Goal: Transaction & Acquisition: Purchase product/service

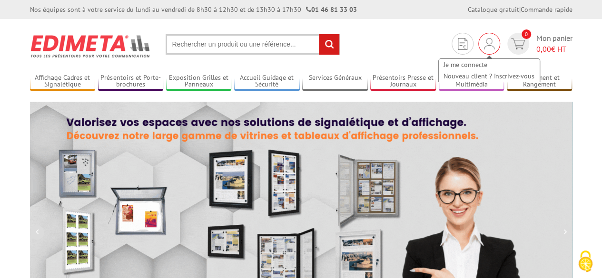
click at [485, 47] on img at bounding box center [489, 43] width 10 height 11
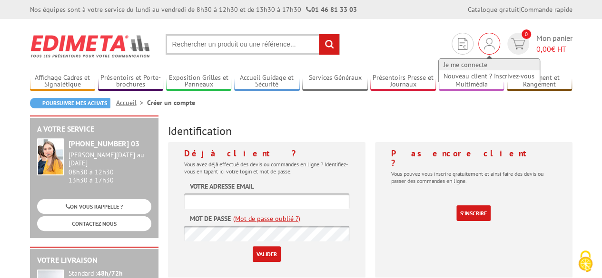
click at [474, 62] on link "Je me connecte" at bounding box center [489, 64] width 101 height 11
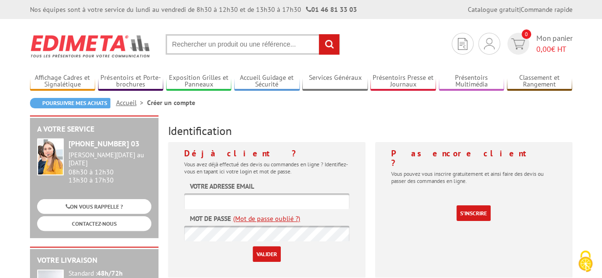
click at [275, 196] on input "text" at bounding box center [266, 202] width 165 height 16
type input "lmb@lmbfrance.com"
click at [271, 258] on input "Valider" at bounding box center [267, 254] width 28 height 16
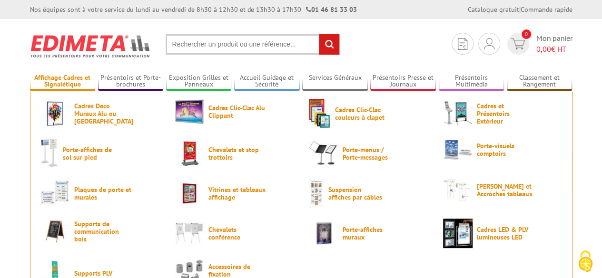
click at [73, 81] on link "Affichage Cadres et Signalétique" at bounding box center [63, 82] width 66 height 16
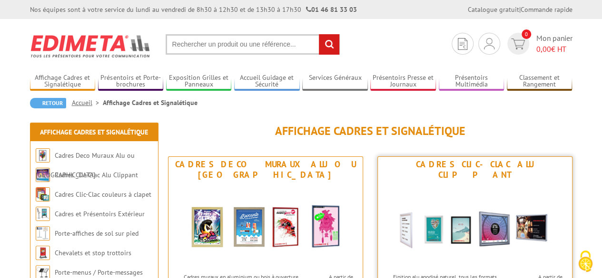
click at [455, 168] on div "Cadres Clic-Clac Alu Clippant" at bounding box center [474, 169] width 189 height 21
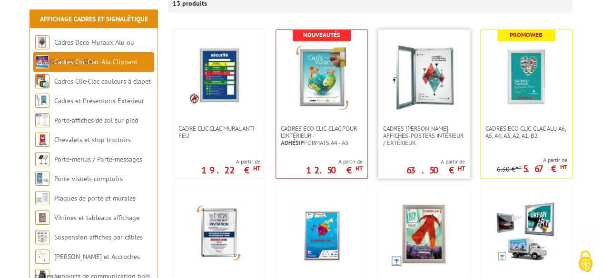
scroll to position [190, 0]
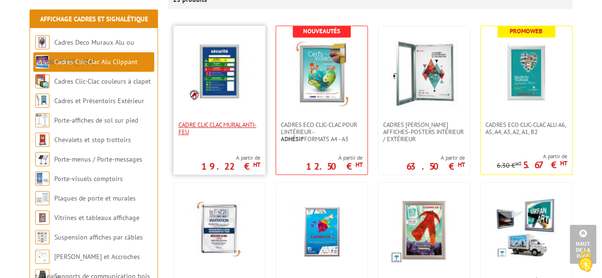
click at [222, 126] on span "Cadre CLIC CLAC Mural ANTI-FEU" at bounding box center [219, 128] width 82 height 14
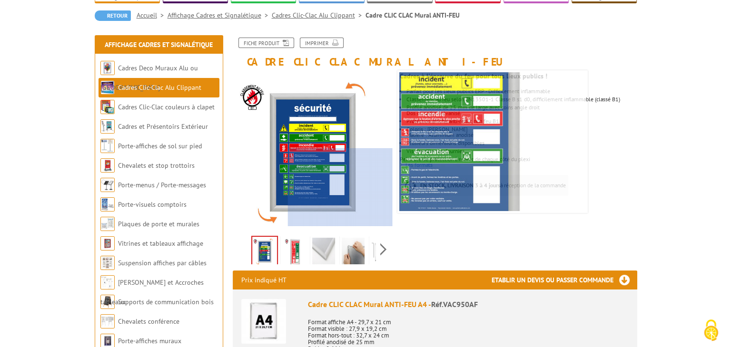
scroll to position [190, 0]
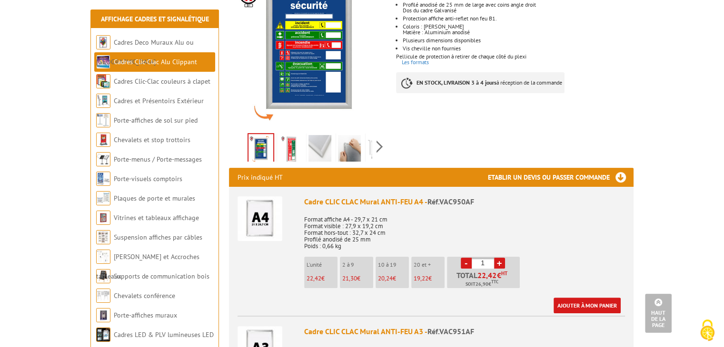
drag, startPoint x: 487, startPoint y: 261, endPoint x: 472, endPoint y: 263, distance: 14.8
click at [472, 263] on input "1" at bounding box center [483, 263] width 22 height 11
type input "5"
click at [577, 278] on link "Ajouter à mon panier" at bounding box center [586, 306] width 67 height 16
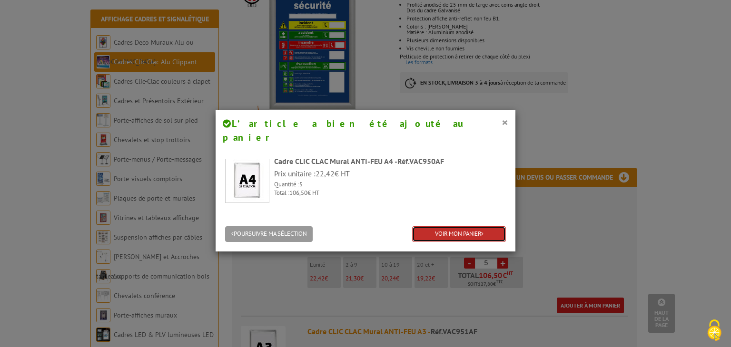
click at [456, 226] on link "VOIR MON PANIER" at bounding box center [459, 234] width 94 height 16
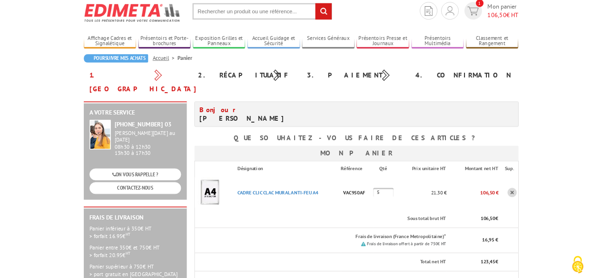
scroll to position [48, 0]
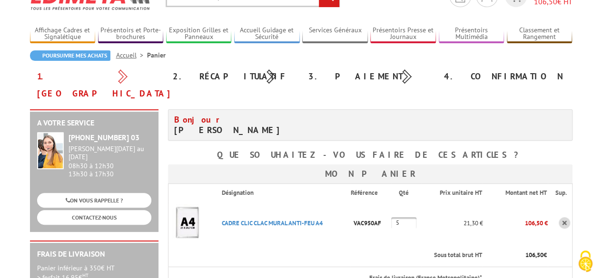
drag, startPoint x: 327, startPoint y: 204, endPoint x: 216, endPoint y: 208, distance: 110.5
click at [216, 215] on p "CADRE CLIC CLAC MURAL ANTI-FEU A4" at bounding box center [282, 223] width 137 height 17
copy link "CADRE CLIC CLAC MURAL ANTI-FEU A4"
drag, startPoint x: 382, startPoint y: 205, endPoint x: 356, endPoint y: 208, distance: 25.9
click at [352, 215] on p "VAC950AF" at bounding box center [371, 223] width 40 height 17
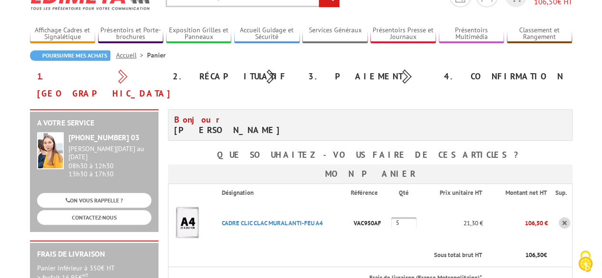
copy p "VAC950AF"
